Goal: Information Seeking & Learning: Learn about a topic

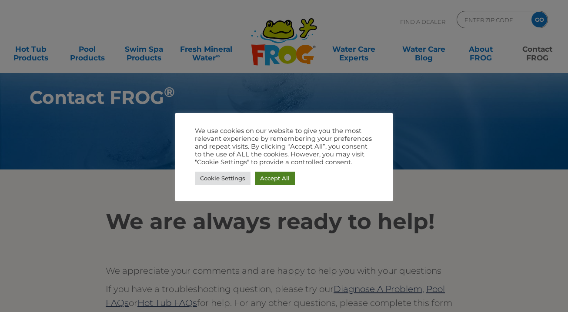
click at [276, 176] on link "Accept All" at bounding box center [275, 178] width 40 height 13
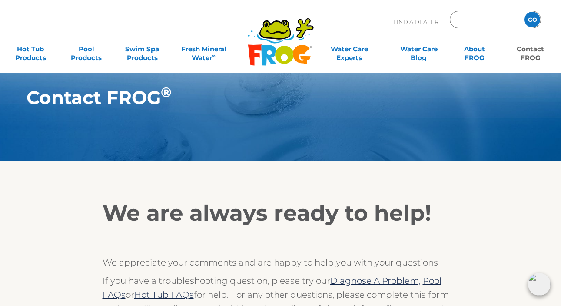
click at [476, 23] on input "Zip Code Form" at bounding box center [486, 19] width 59 height 13
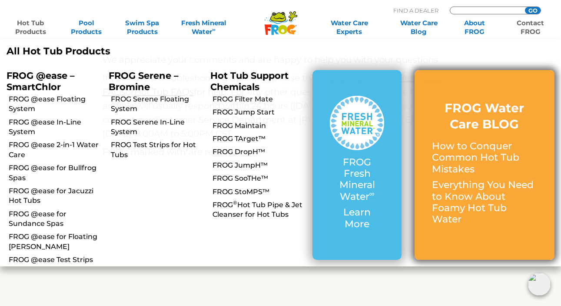
scroll to position [204, 0]
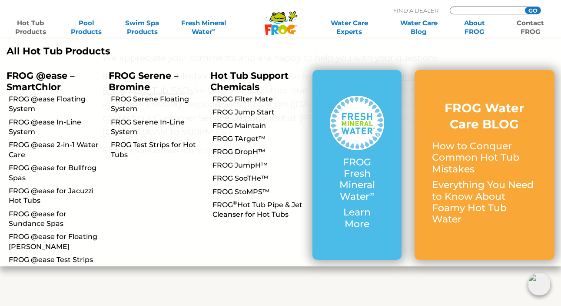
type input "ENTER ZIP CODE"
click at [34, 28] on link "Hot Tub Products" at bounding box center [30, 27] width 43 height 17
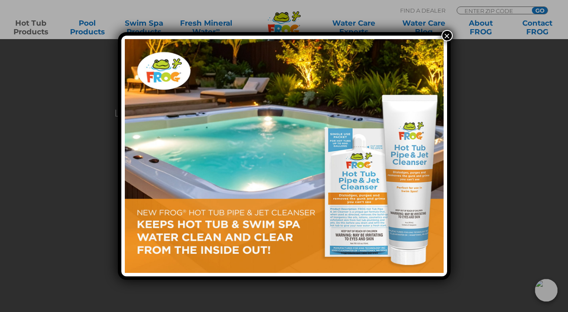
click at [447, 35] on button "×" at bounding box center [446, 35] width 11 height 11
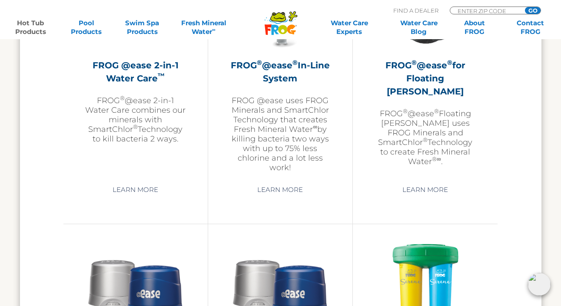
scroll to position [1372, 0]
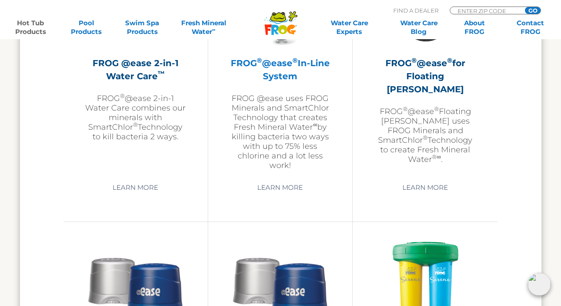
click at [290, 137] on p "FROG @ease uses FROG Minerals and SmartChlor Technology that creates Fresh Mine…" at bounding box center [280, 131] width 101 height 77
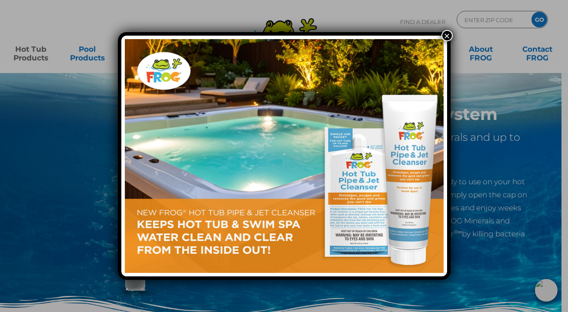
click at [448, 36] on button "×" at bounding box center [446, 35] width 11 height 11
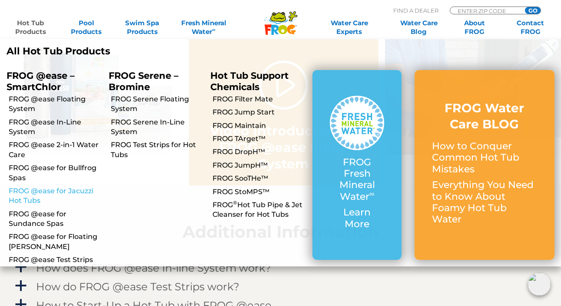
scroll to position [683, 0]
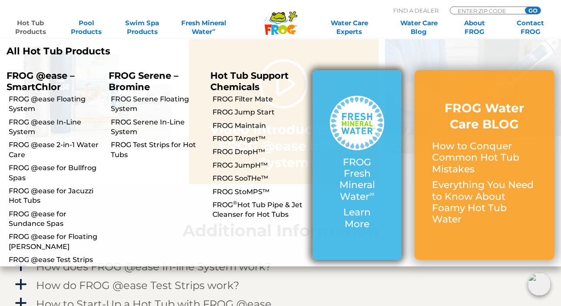
click at [363, 188] on p "FROG Fresh Mineral Water ∞" at bounding box center [357, 180] width 54 height 46
